Goal: Navigation & Orientation: Understand site structure

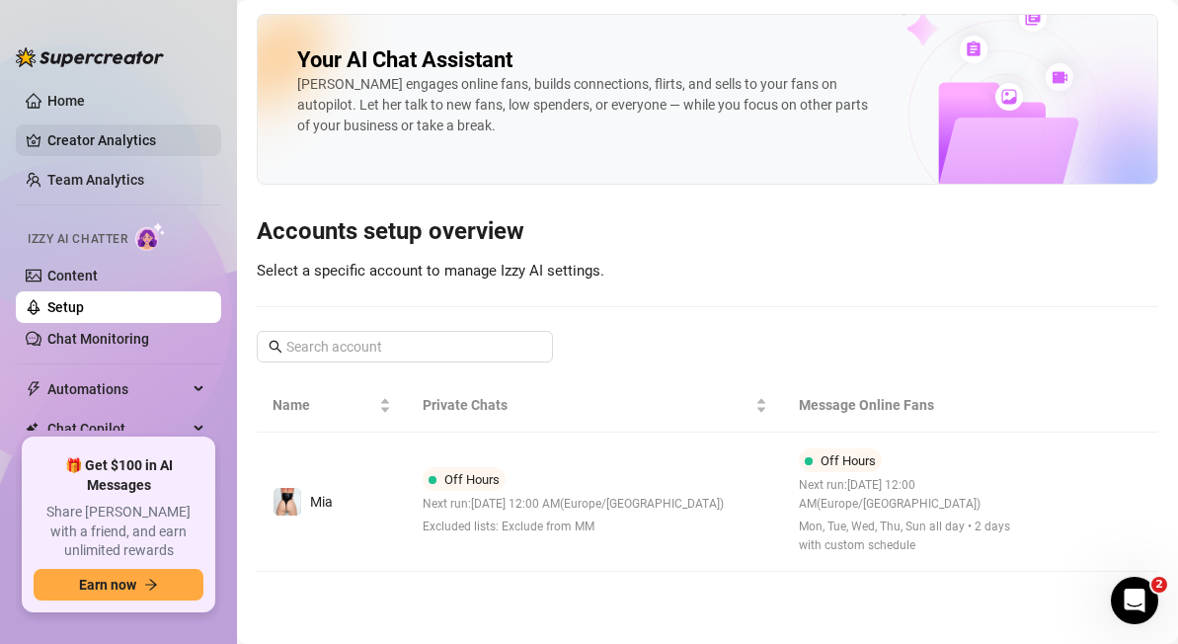
click at [91, 133] on link "Creator Analytics" at bounding box center [126, 140] width 158 height 32
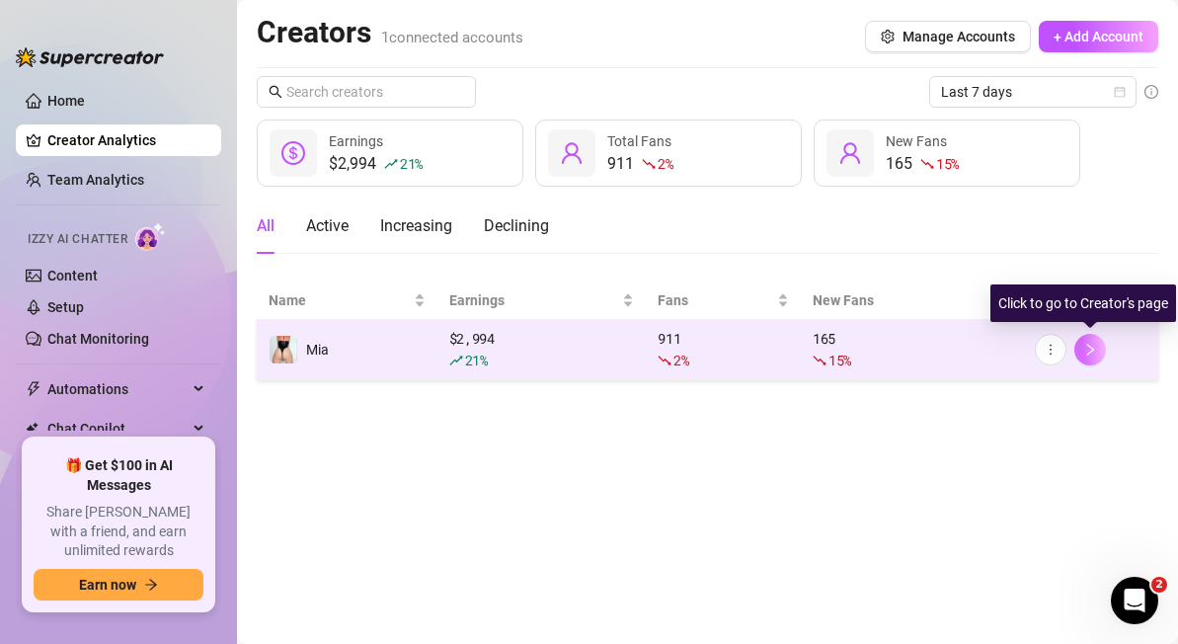
click at [1088, 347] on icon "right" at bounding box center [1090, 350] width 14 height 14
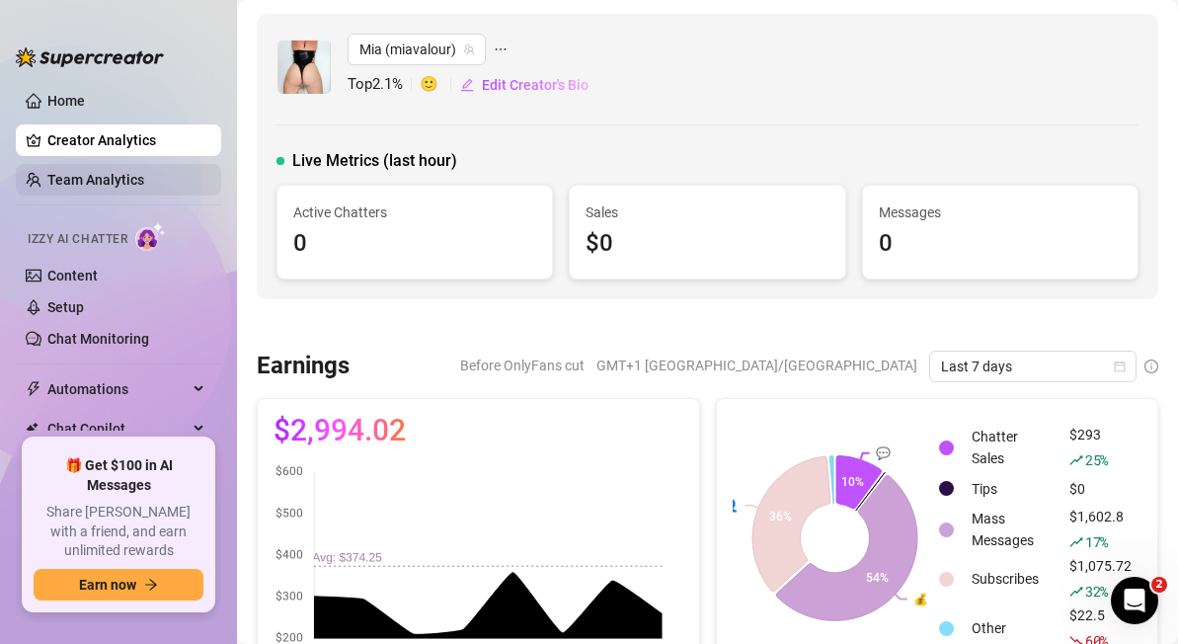
click at [96, 174] on link "Team Analytics" at bounding box center [95, 180] width 97 height 16
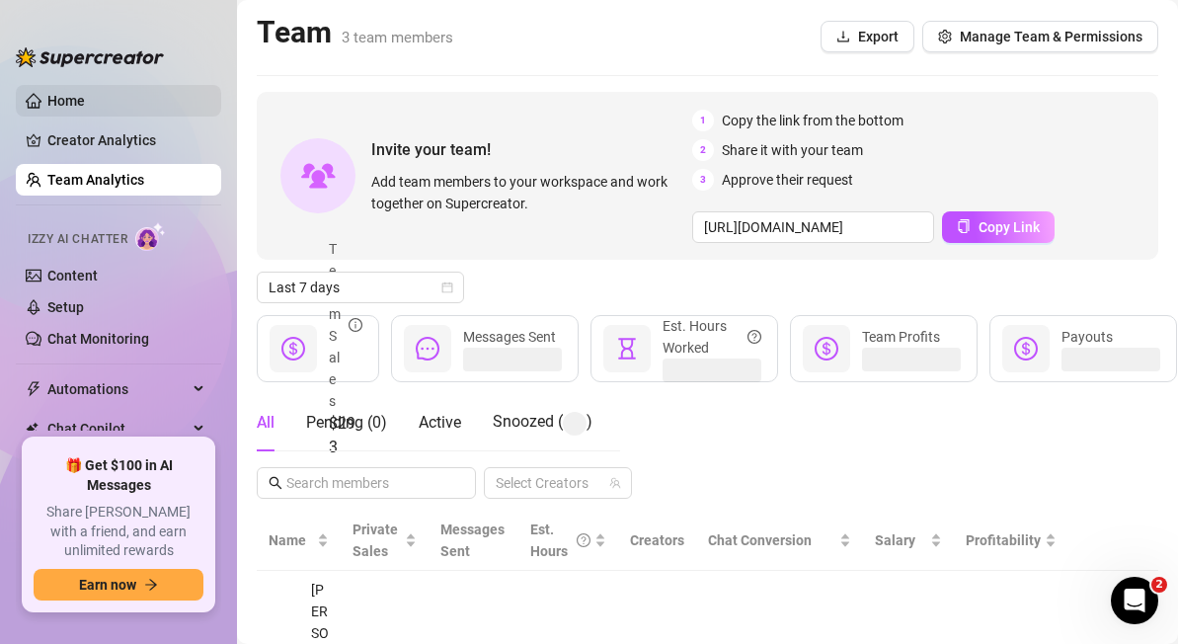
click at [74, 96] on link "Home" at bounding box center [66, 101] width 38 height 16
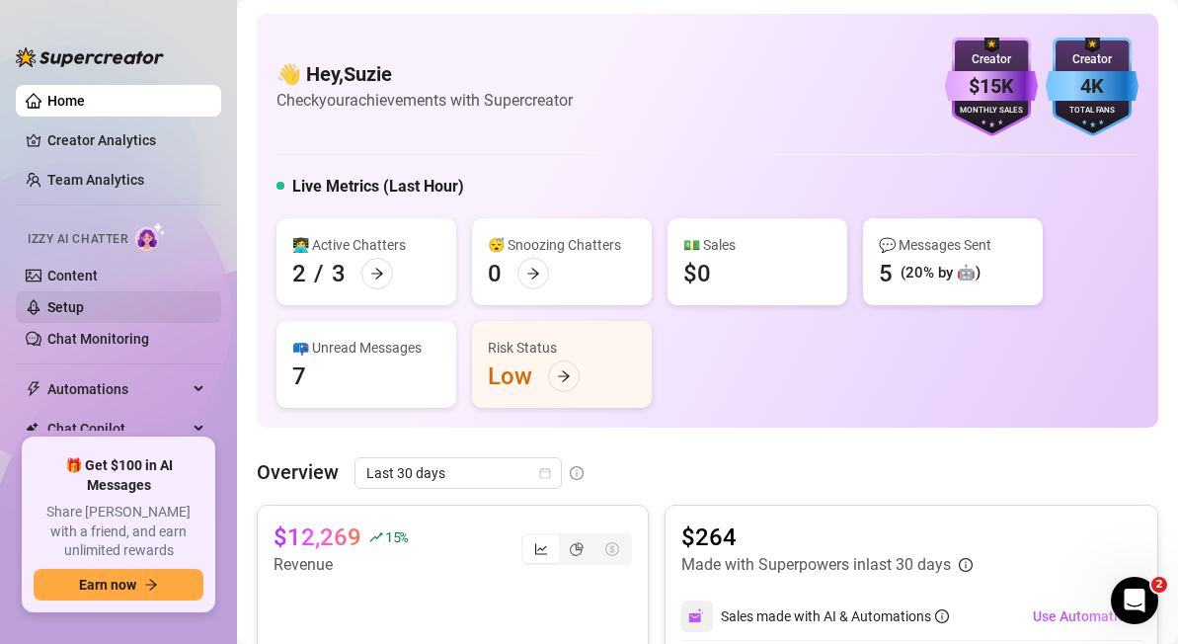
click at [77, 309] on link "Setup" at bounding box center [65, 307] width 37 height 16
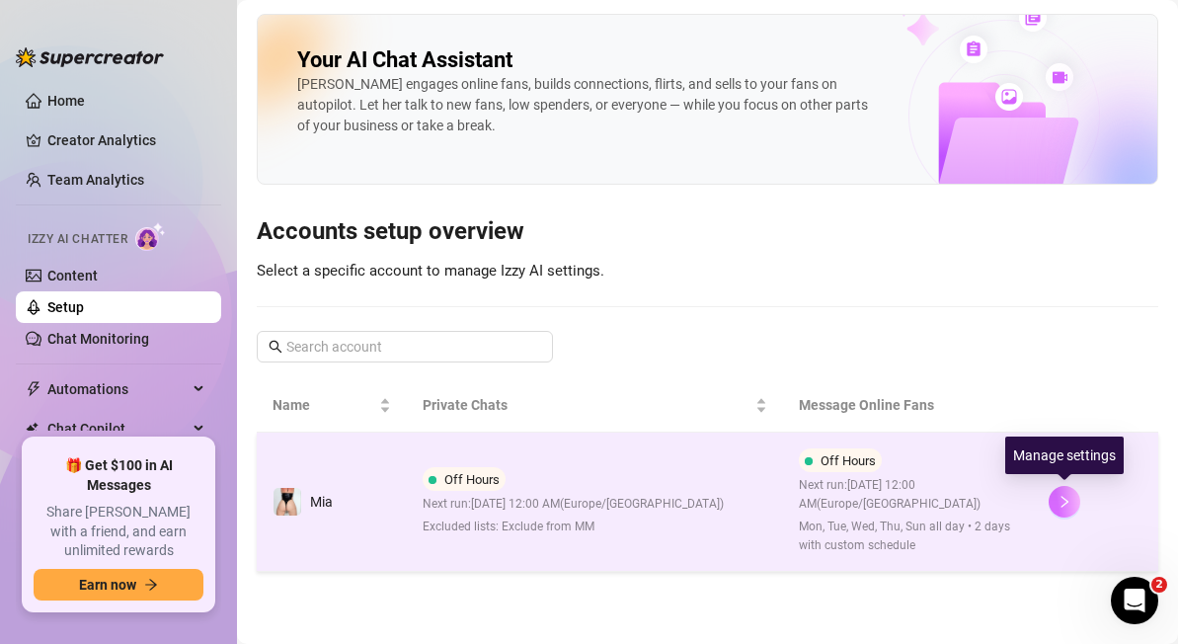
click at [1068, 499] on icon "right" at bounding box center [1064, 502] width 14 height 14
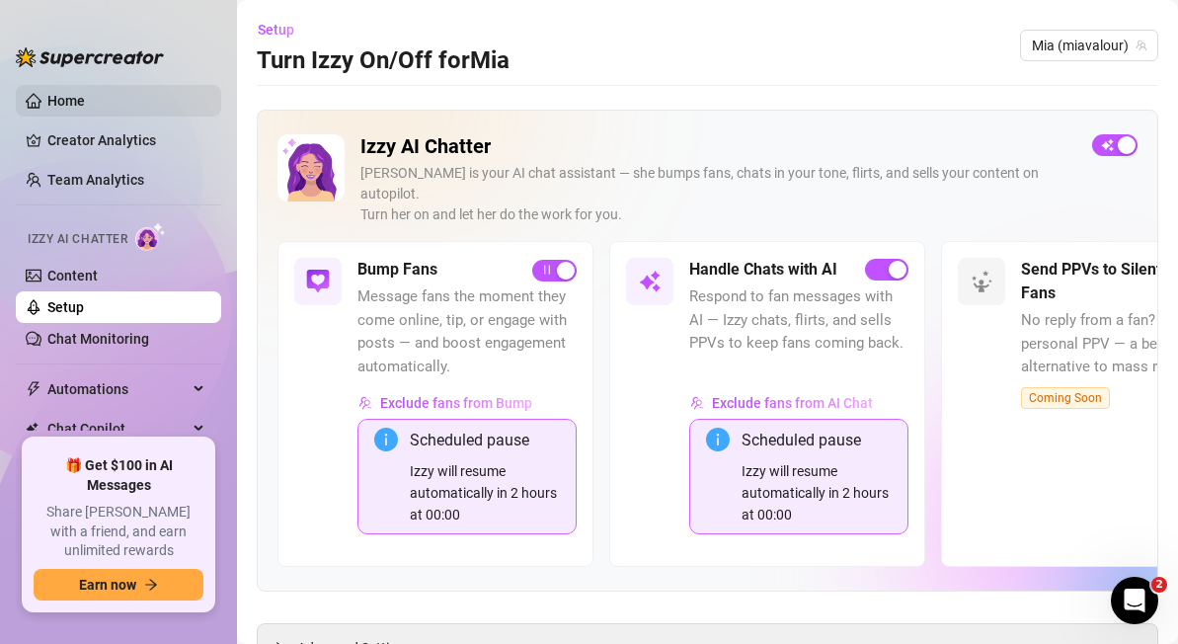
click at [55, 104] on link "Home" at bounding box center [66, 101] width 38 height 16
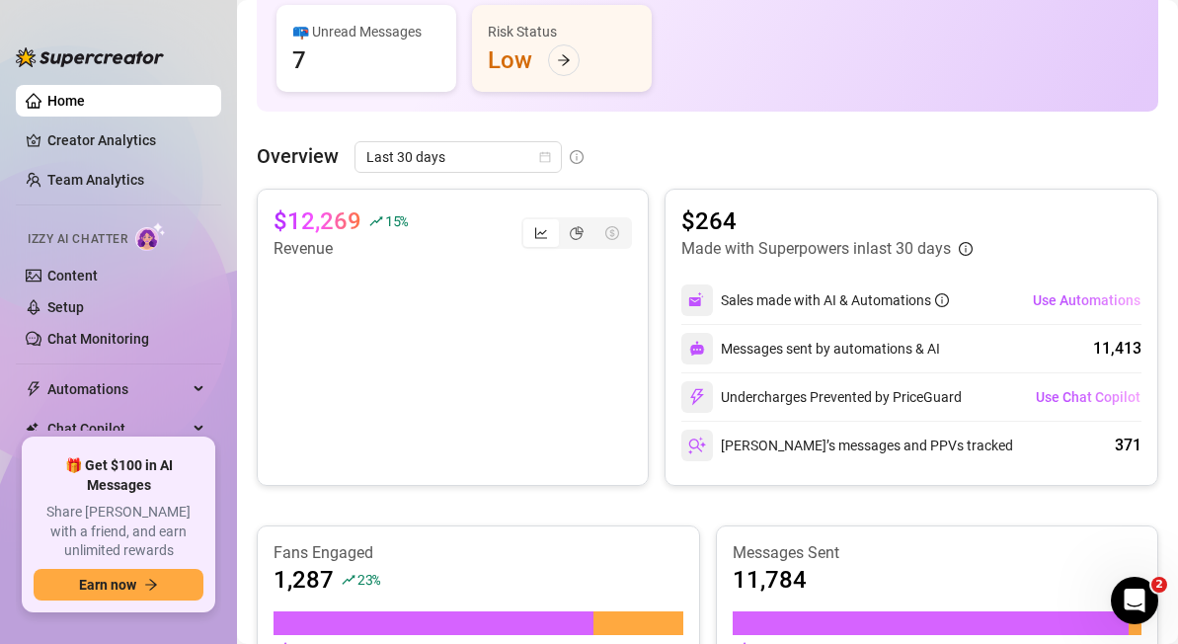
scroll to position [319, 0]
